Goal: Information Seeking & Learning: Check status

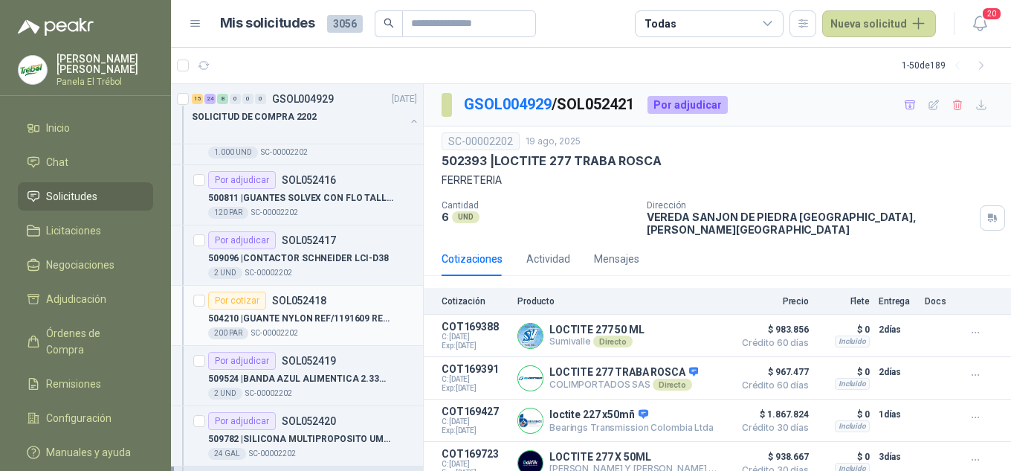
scroll to position [2627, 0]
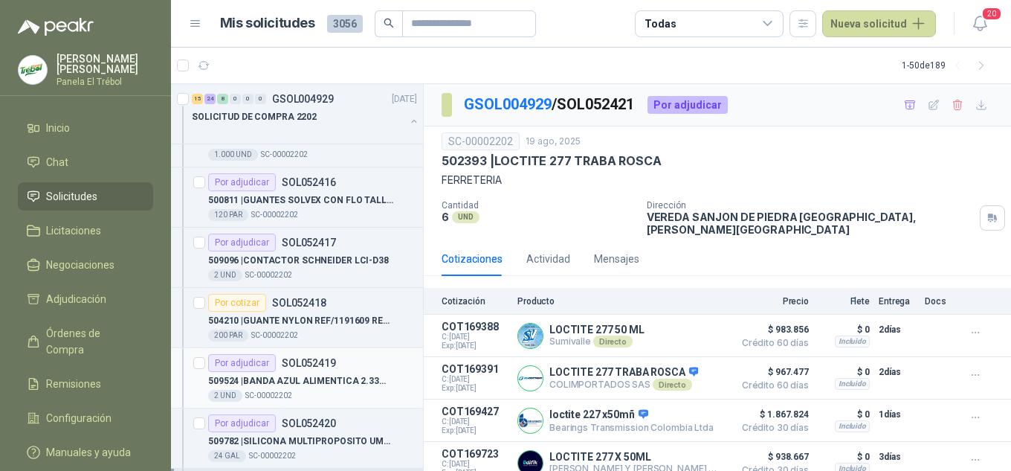
click at [314, 376] on p "509524 | BANDA AZUL ALIMENTICA 2.33MT X 20CMS ANCHO X 1.5 ESP SIN FIN" at bounding box center [300, 381] width 185 height 14
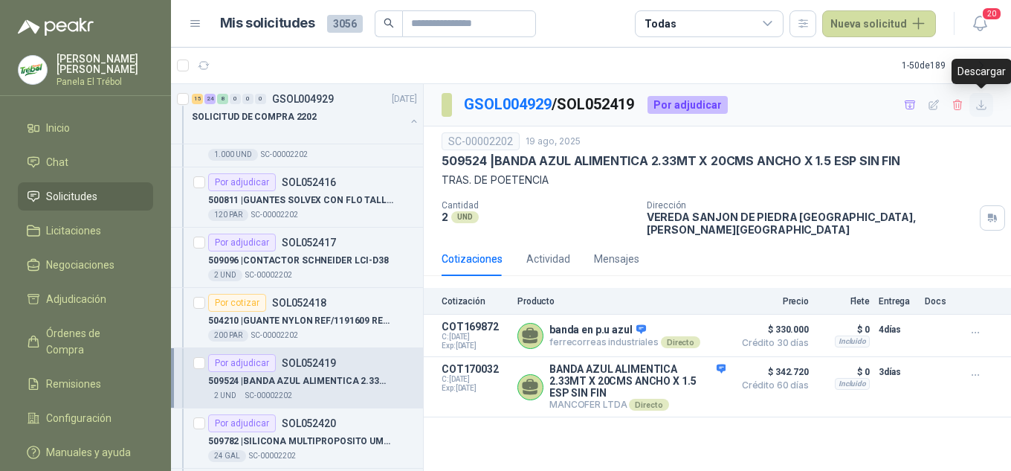
click at [980, 105] on icon "button" at bounding box center [982, 105] width 13 height 13
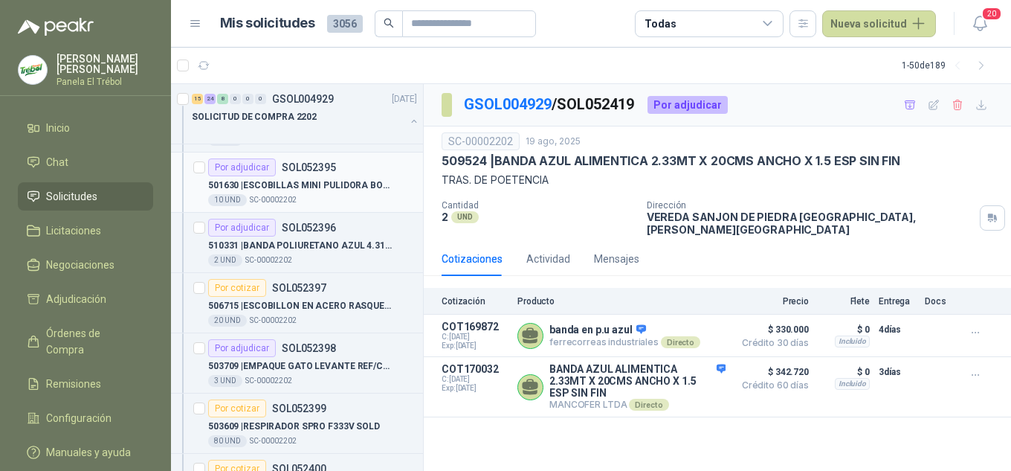
scroll to position [1388, 0]
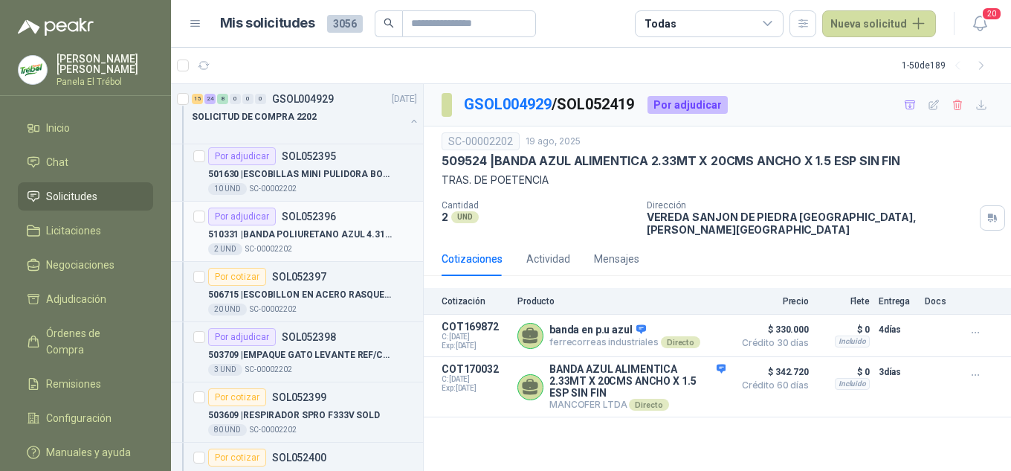
click at [322, 225] on div "510331 | BANDA POLIURETANO AZUL 4.31CM X 39CM ANC" at bounding box center [312, 234] width 209 height 18
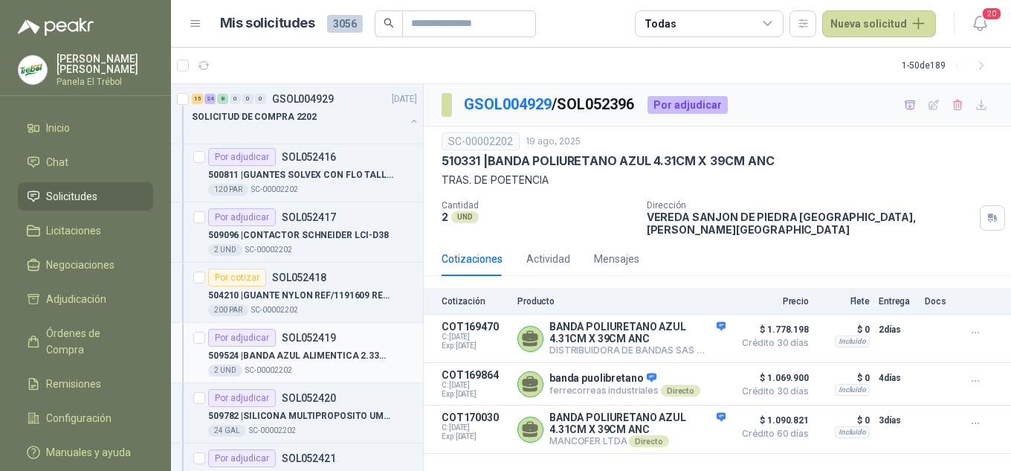
scroll to position [2677, 0]
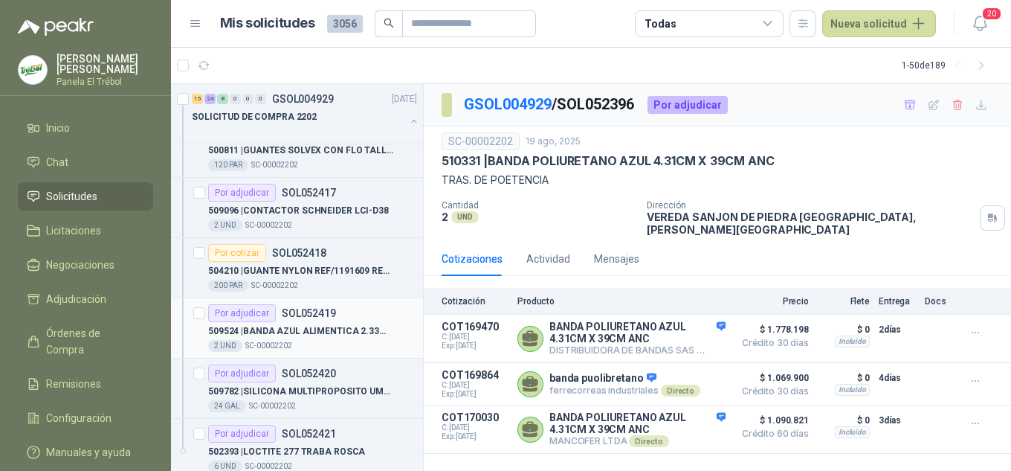
click at [307, 335] on p "509524 | BANDA AZUL ALIMENTICA 2.33MT X 20CMS ANCHO X 1.5 ESP SIN FIN" at bounding box center [300, 331] width 185 height 14
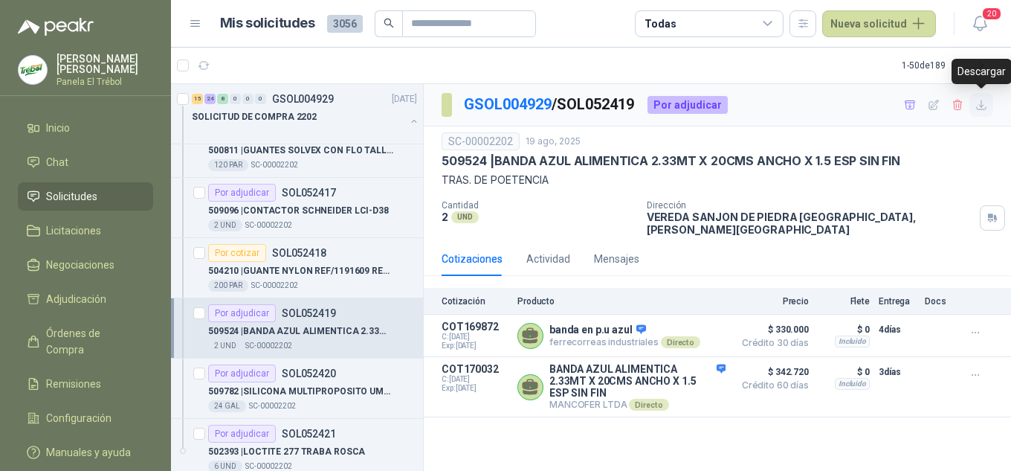
click at [982, 106] on icon "button" at bounding box center [981, 104] width 9 height 9
